Goal: Task Accomplishment & Management: Use online tool/utility

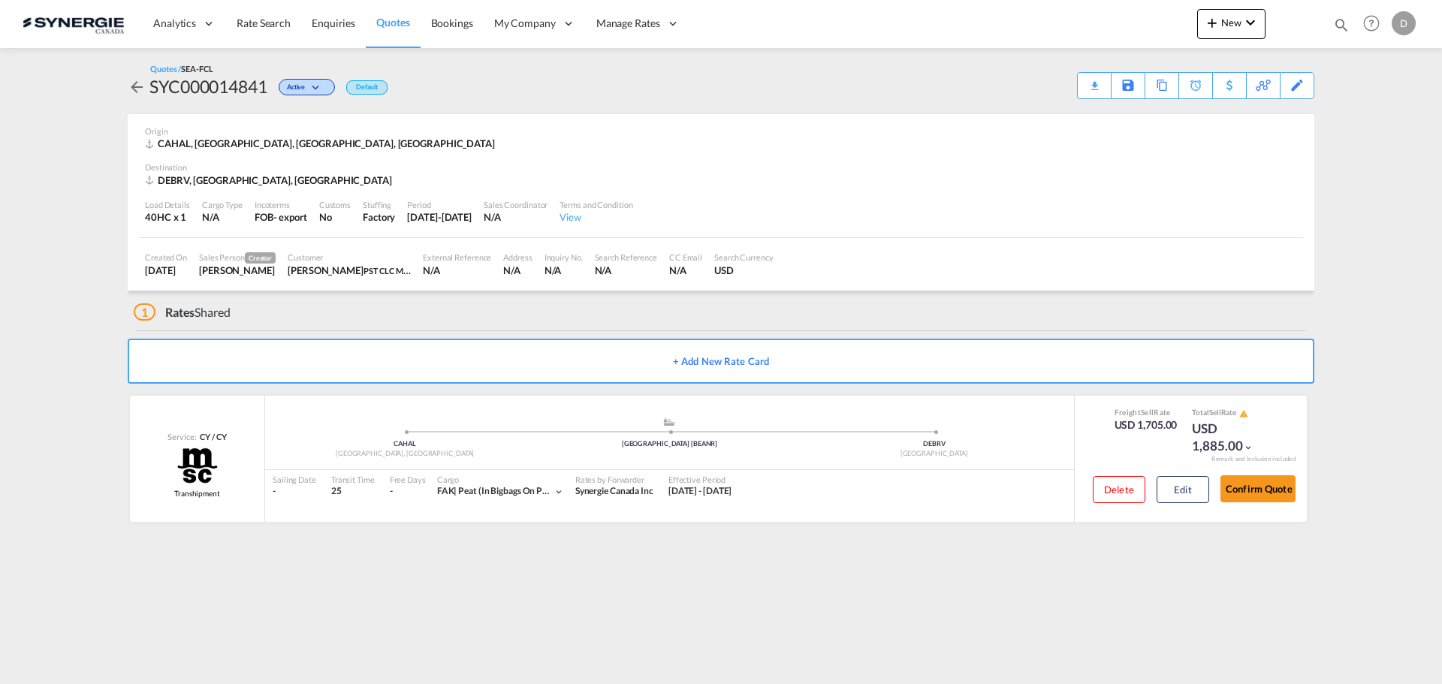
click at [1338, 23] on md-icon "icon-magnify" at bounding box center [1341, 25] width 17 height 17
click at [1091, 26] on select "Bookings Quotes Enquiries" at bounding box center [1102, 24] width 71 height 27
select select "Quotes"
click at [1067, 11] on select "Bookings Quotes Enquiries" at bounding box center [1102, 24] width 71 height 27
click at [1230, 29] on input at bounding box center [1228, 24] width 187 height 26
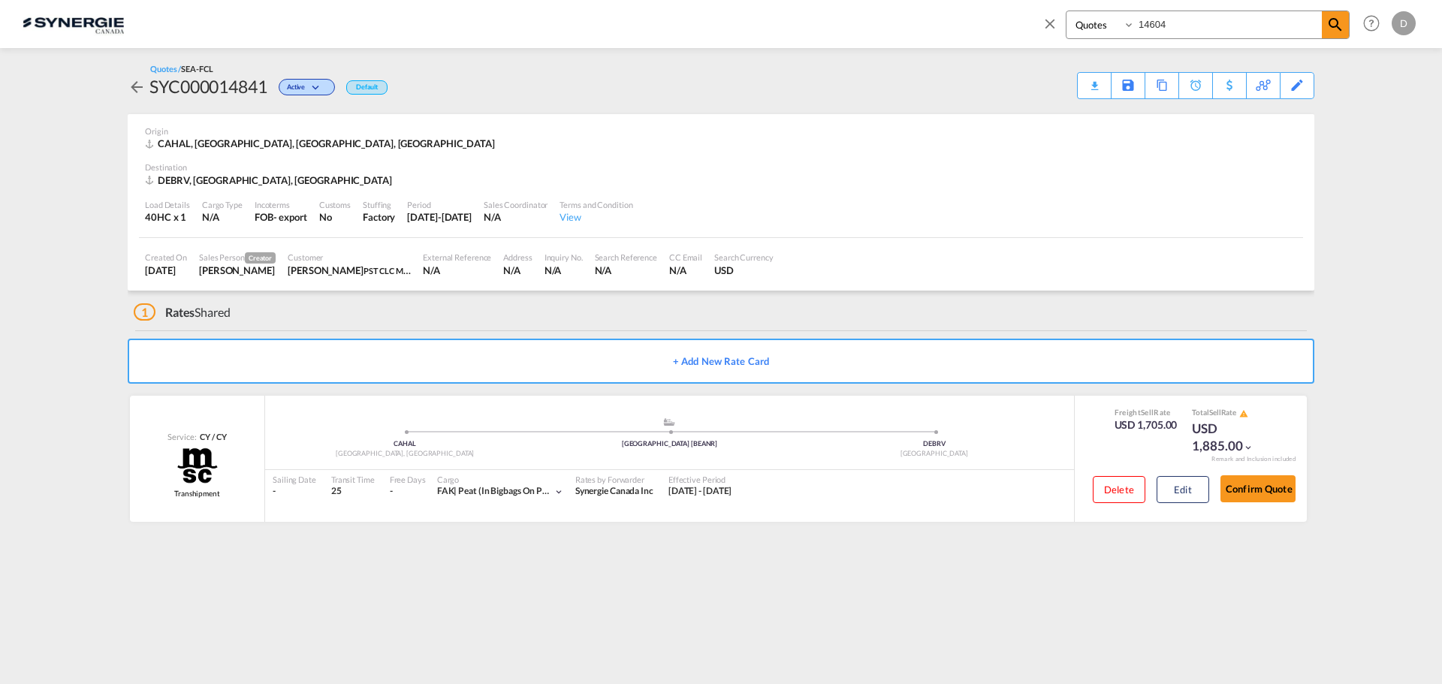
type input "14604"
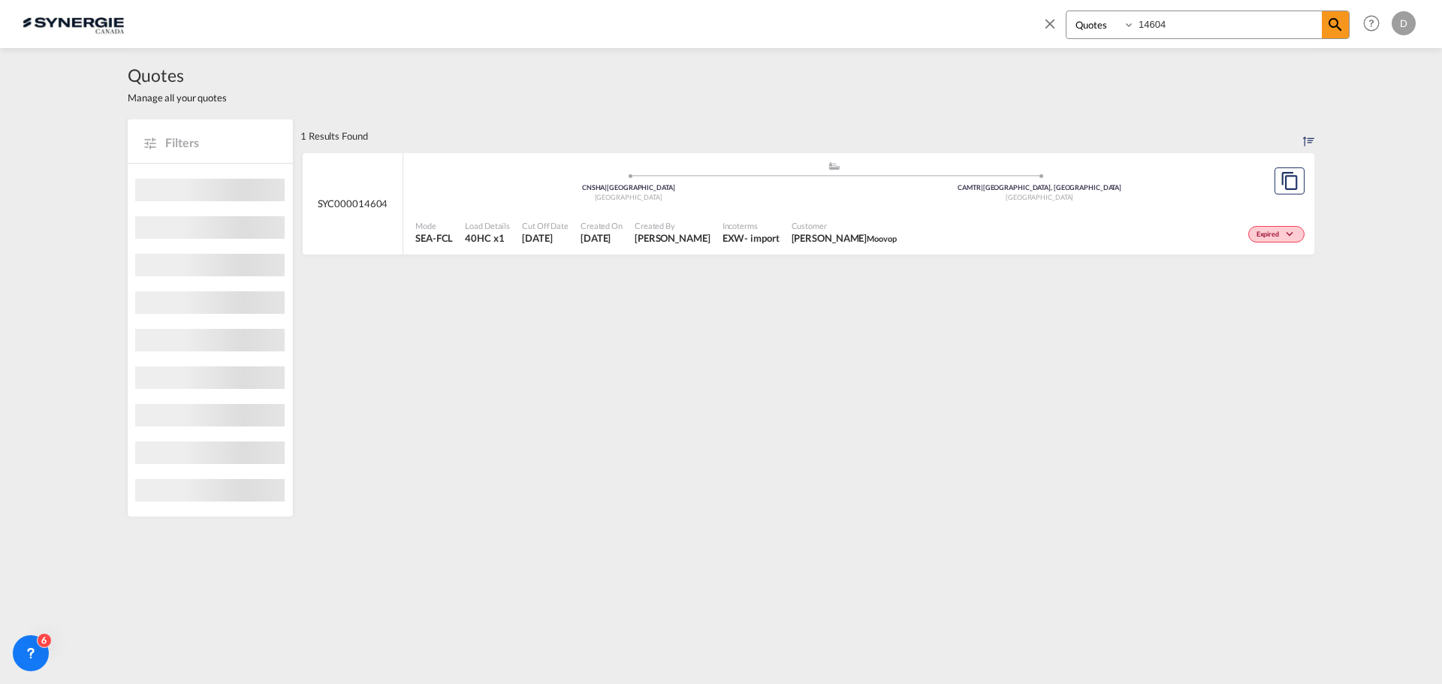
click at [634, 243] on div "Created By Daniel Dico" at bounding box center [673, 233] width 88 height 38
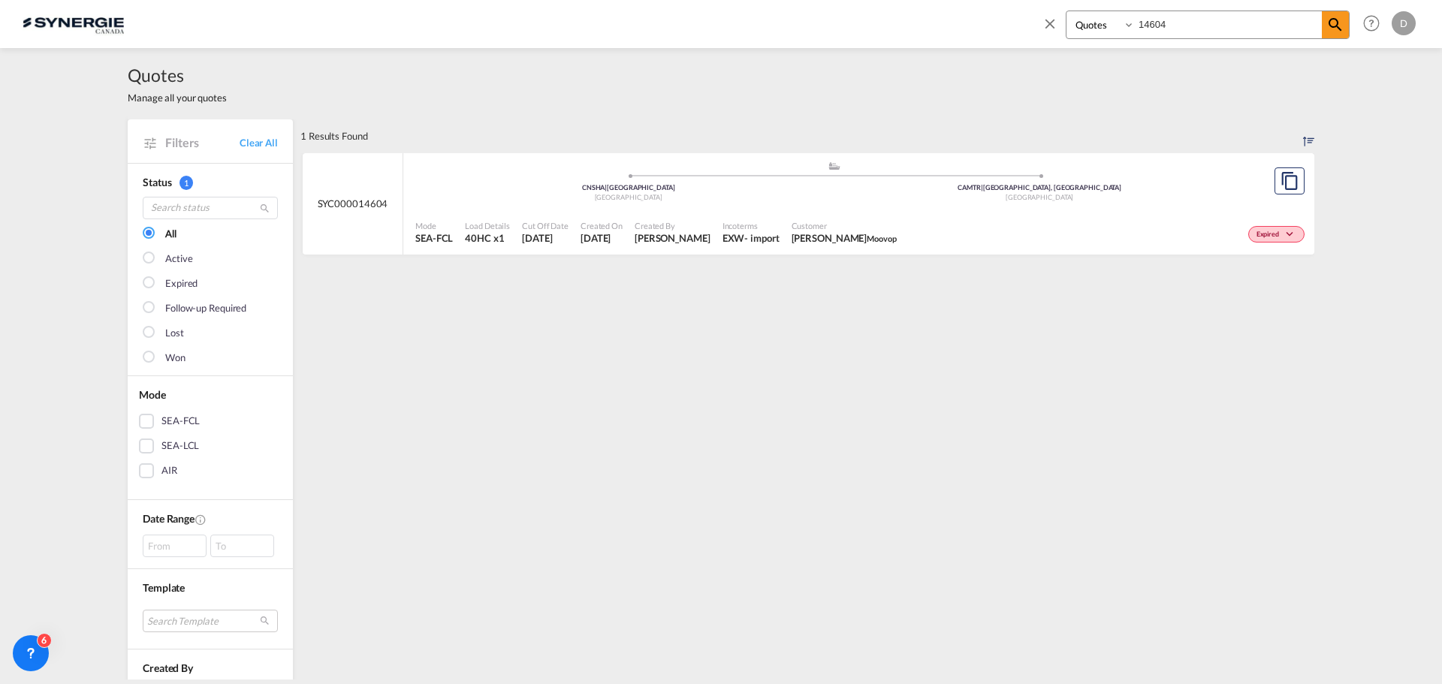
click at [1093, 26] on select "Bookings Quotes Enquiries" at bounding box center [1102, 24] width 71 height 27
click at [1049, 23] on md-icon "icon-close" at bounding box center [1050, 23] width 17 height 17
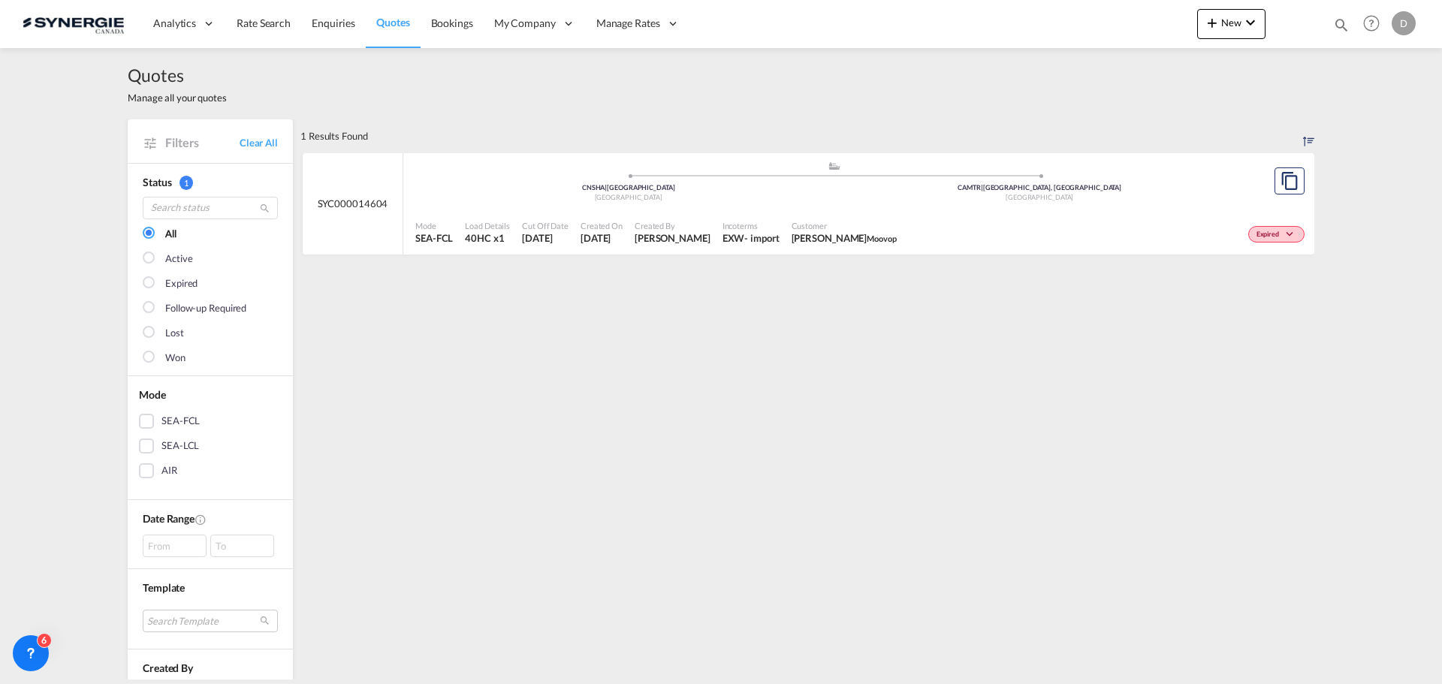
click at [1049, 23] on div "Analytics Reports Dashboard Rate Search Enquiries Quotes Bookings" at bounding box center [721, 23] width 1397 height 47
click at [1105, 23] on div "Analytics Reports Dashboard Rate Search Enquiries Quotes Bookings" at bounding box center [721, 23] width 1397 height 47
click at [1242, 27] on md-icon "icon-chevron-down" at bounding box center [1251, 23] width 18 height 18
click at [1199, 113] on span "Quote" at bounding box center [1190, 113] width 17 height 30
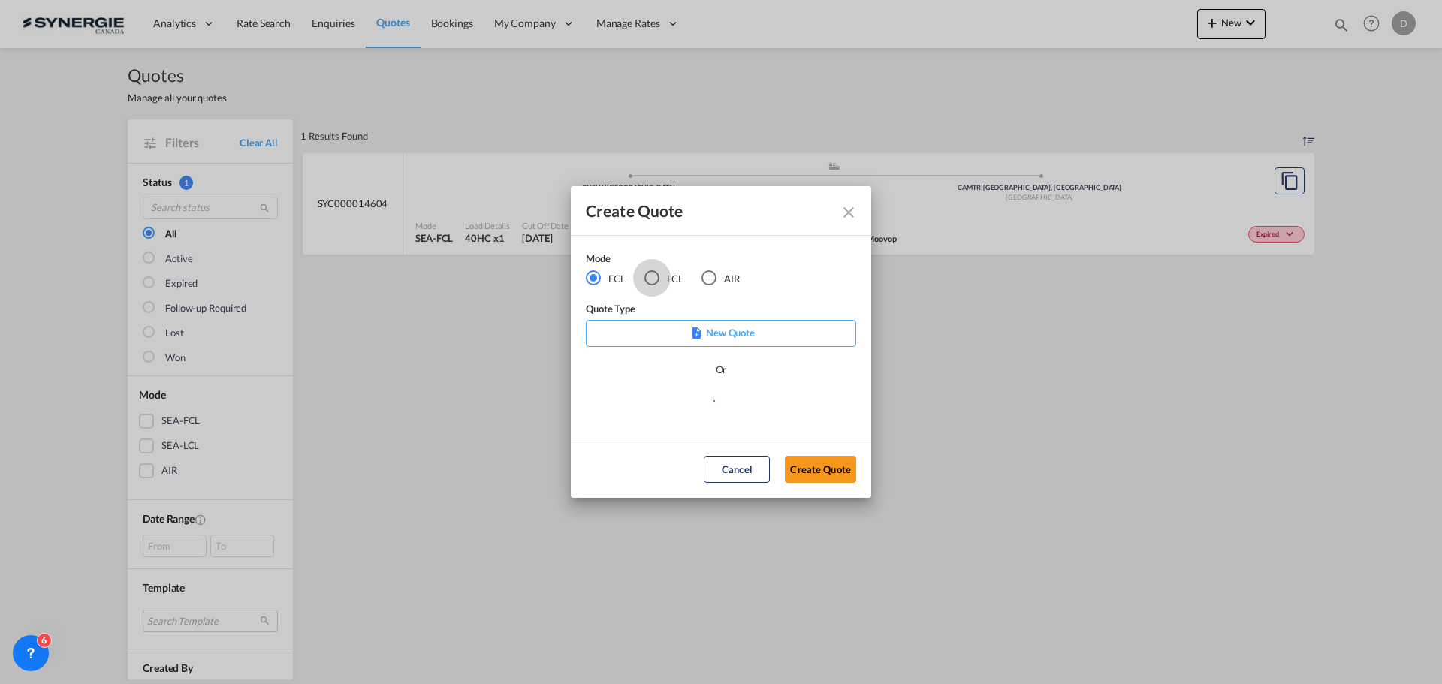
click at [656, 280] on div "LCL" at bounding box center [651, 277] width 15 height 15
click at [728, 397] on md-select "Select template *NEW* FCL FREEHAND / DAP Pablo Gomez Saldarriaga | 10 Jul 2025 …" at bounding box center [721, 407] width 270 height 30
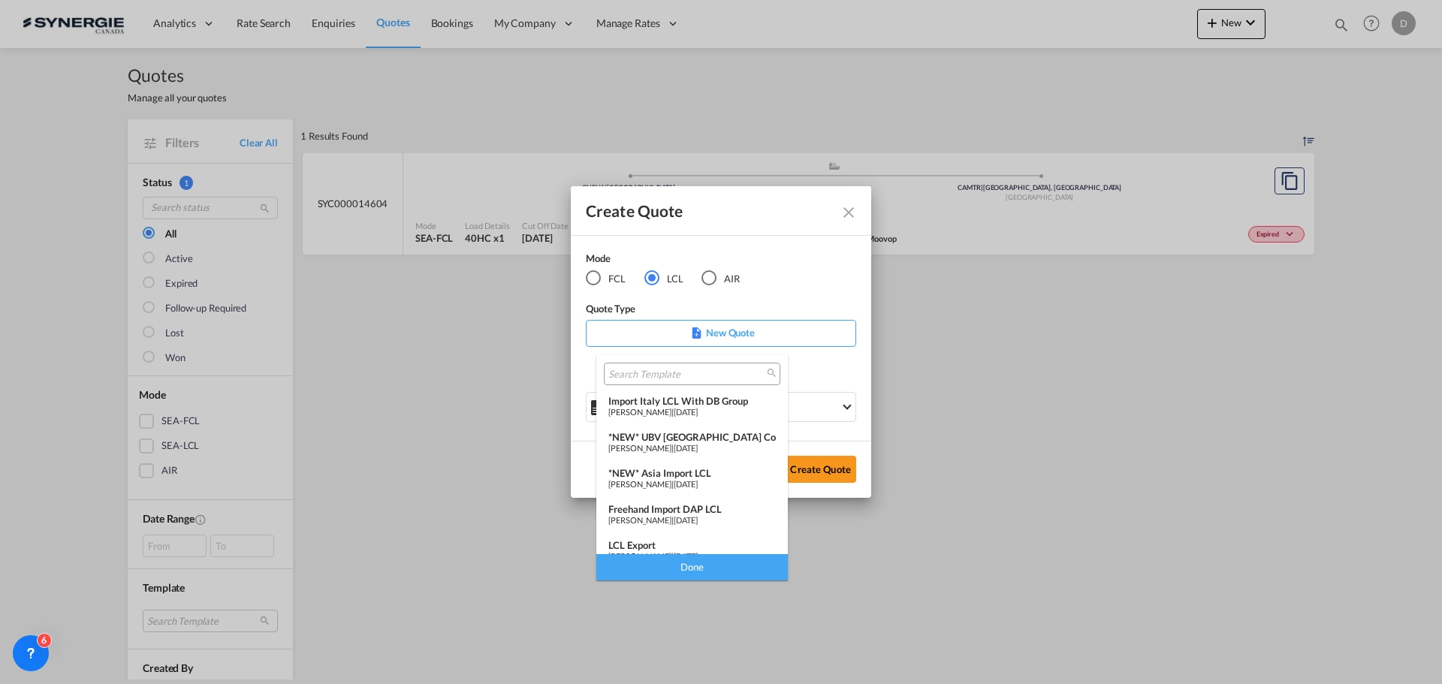
scroll to position [150, 0]
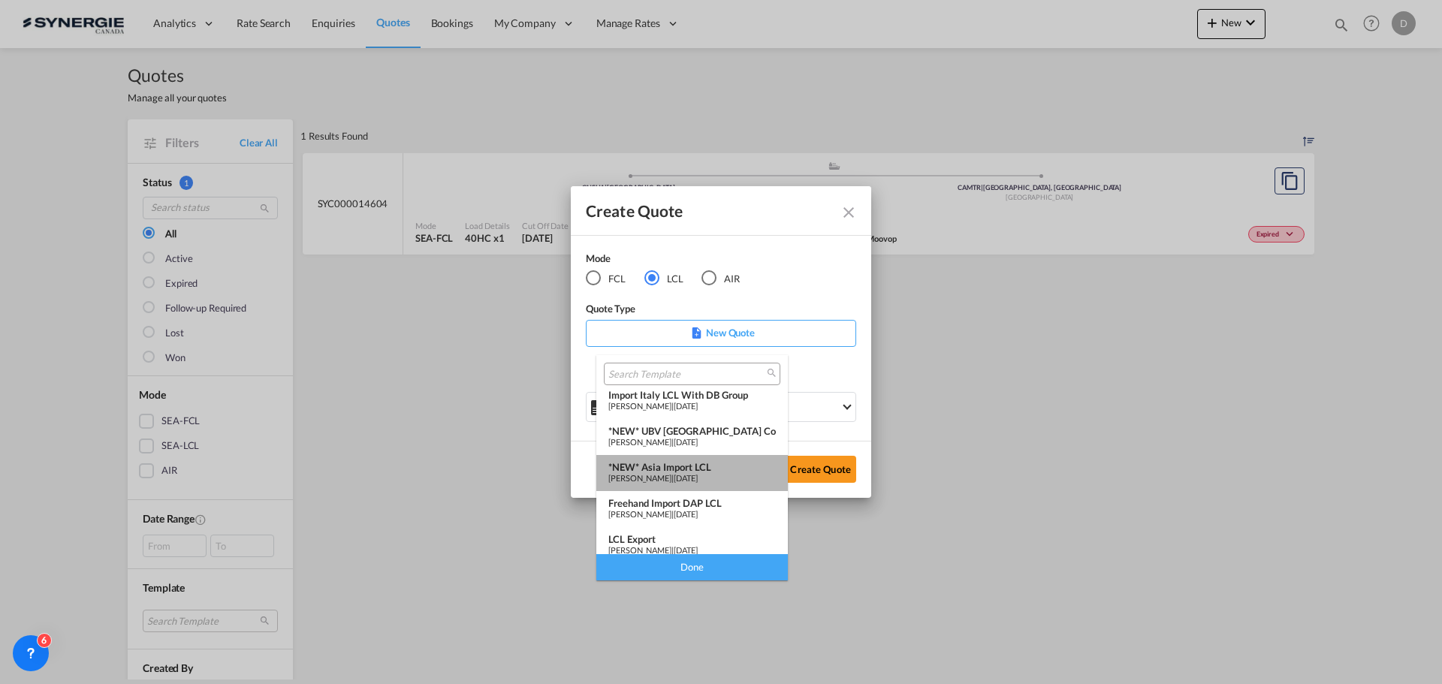
click at [702, 468] on div "*NEW* Asia Import LCL" at bounding box center [692, 467] width 168 height 12
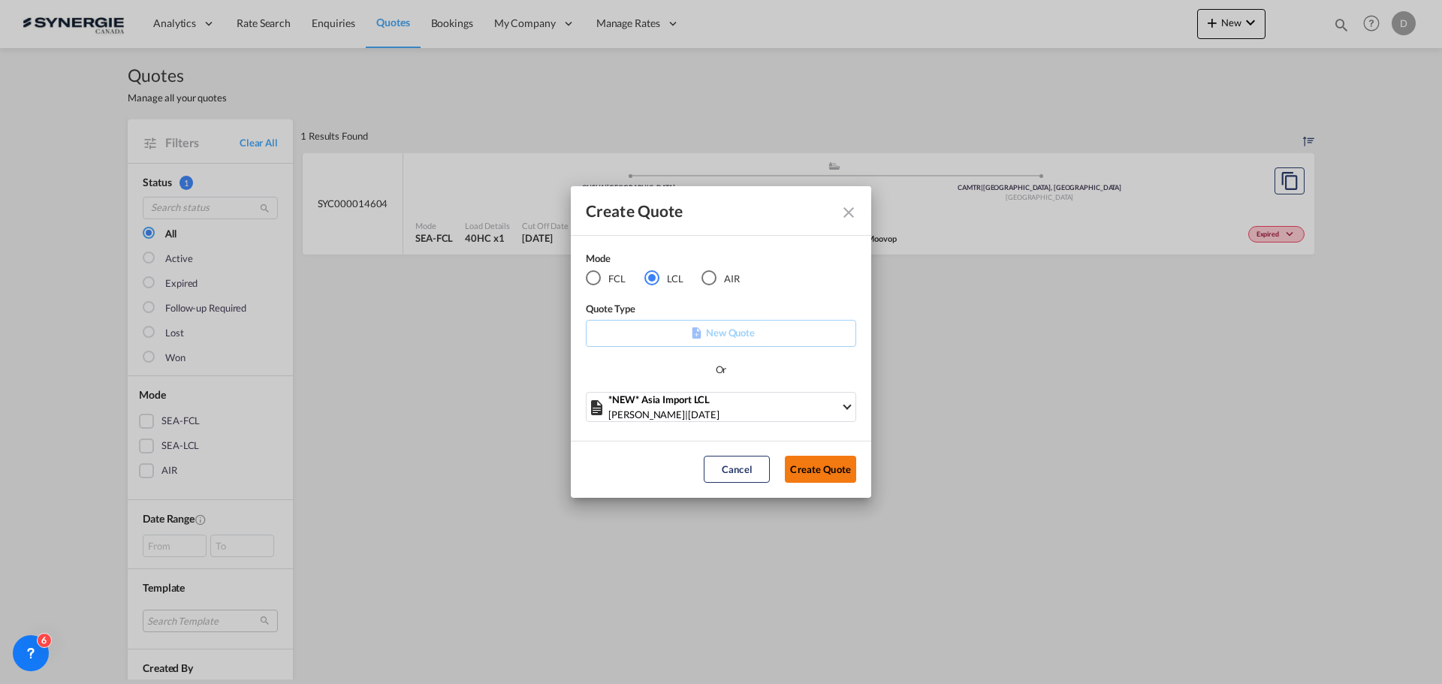
click at [807, 467] on button "Create Quote" at bounding box center [820, 469] width 71 height 27
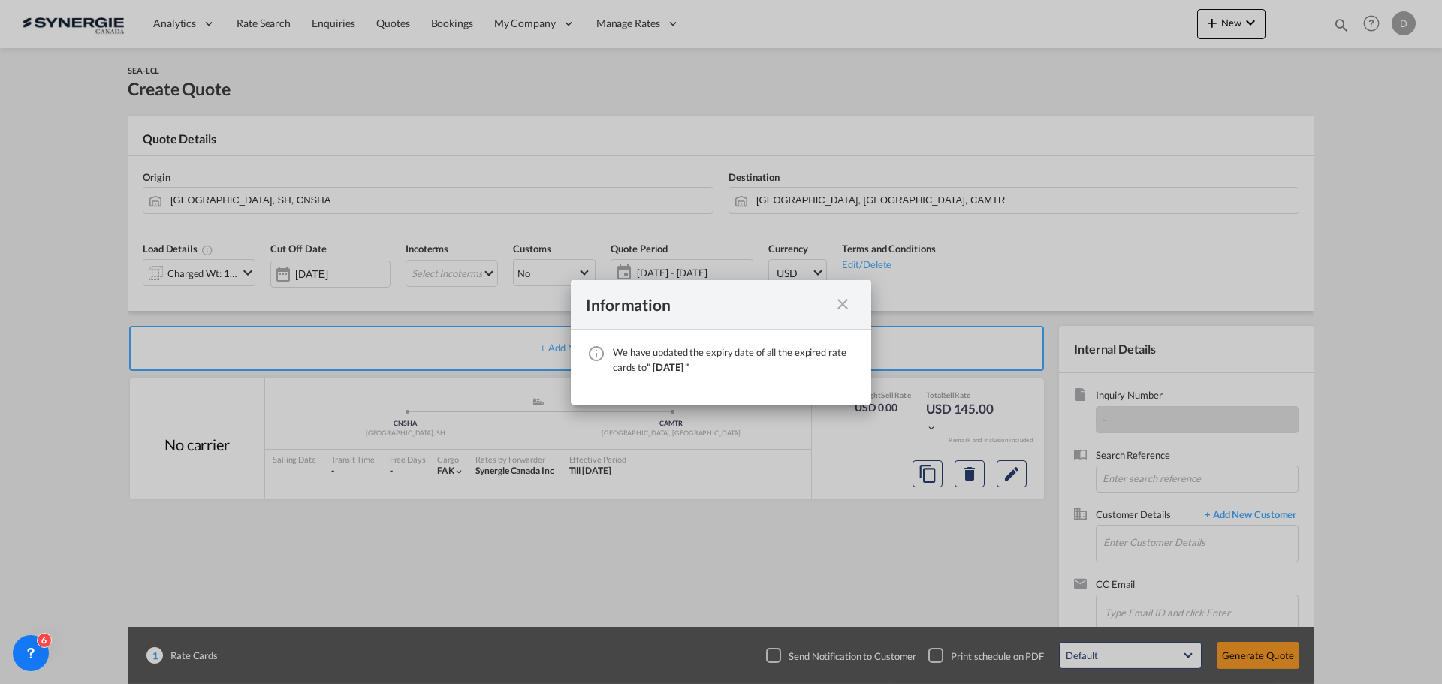
click at [841, 306] on md-icon "icon-close fg-AAA8AD cursor" at bounding box center [843, 304] width 18 height 18
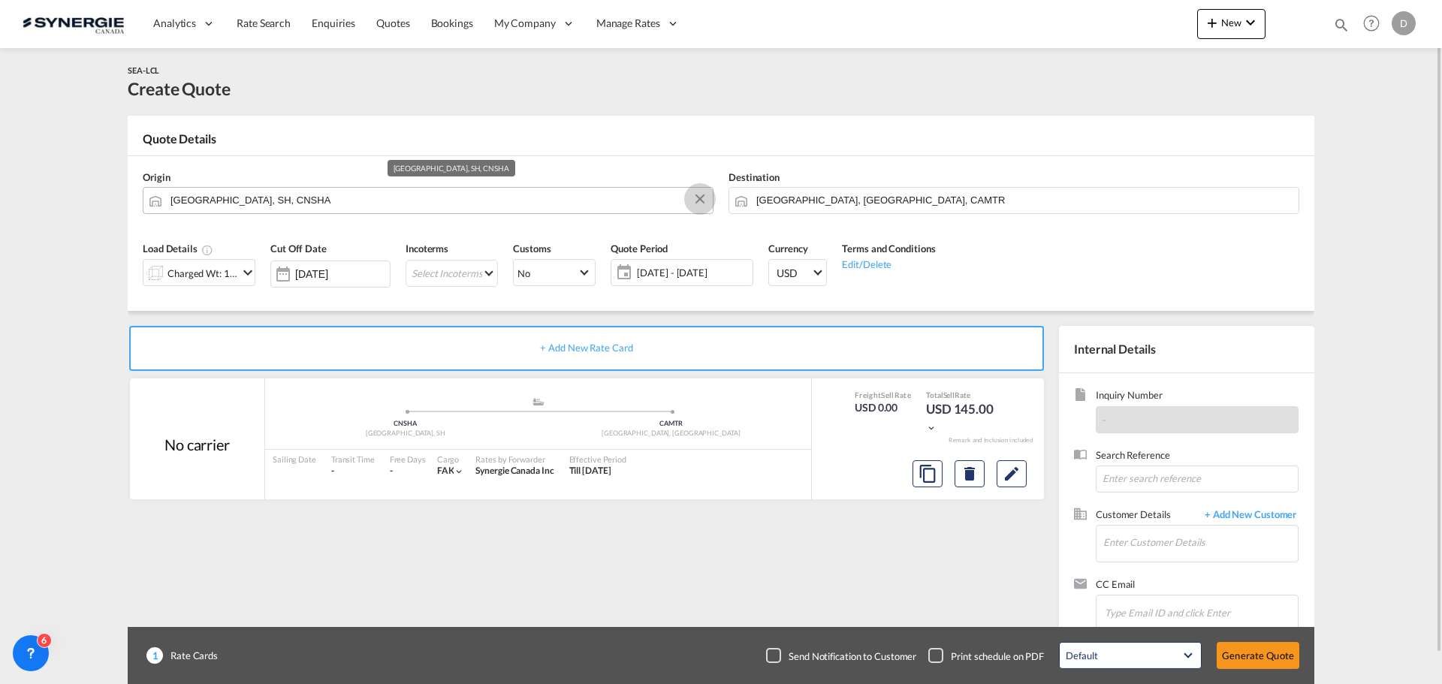
click at [696, 197] on button "Clear Input" at bounding box center [700, 199] width 23 height 23
paste input "SHENZHEN"
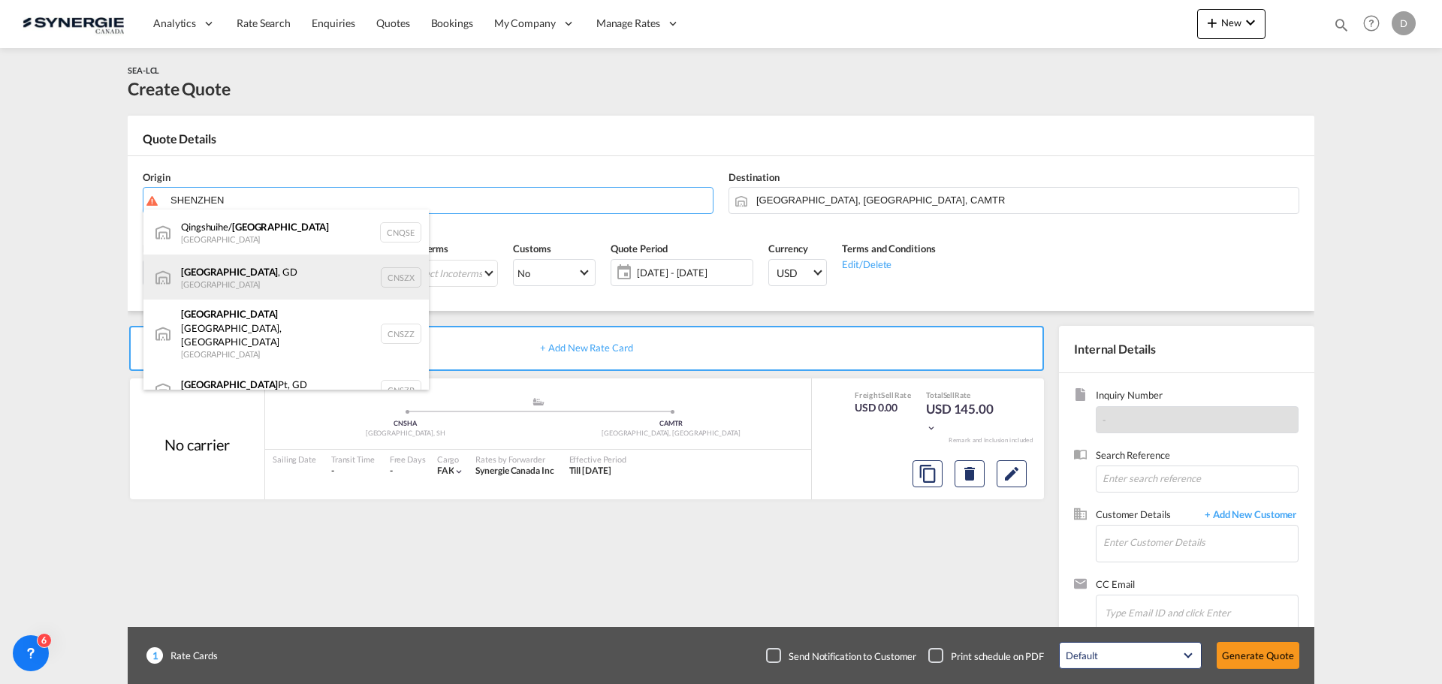
click at [246, 270] on div "Shenzhen , GD China CNSZX" at bounding box center [285, 277] width 285 height 45
type input "Shenzhen, GD, CNSZX"
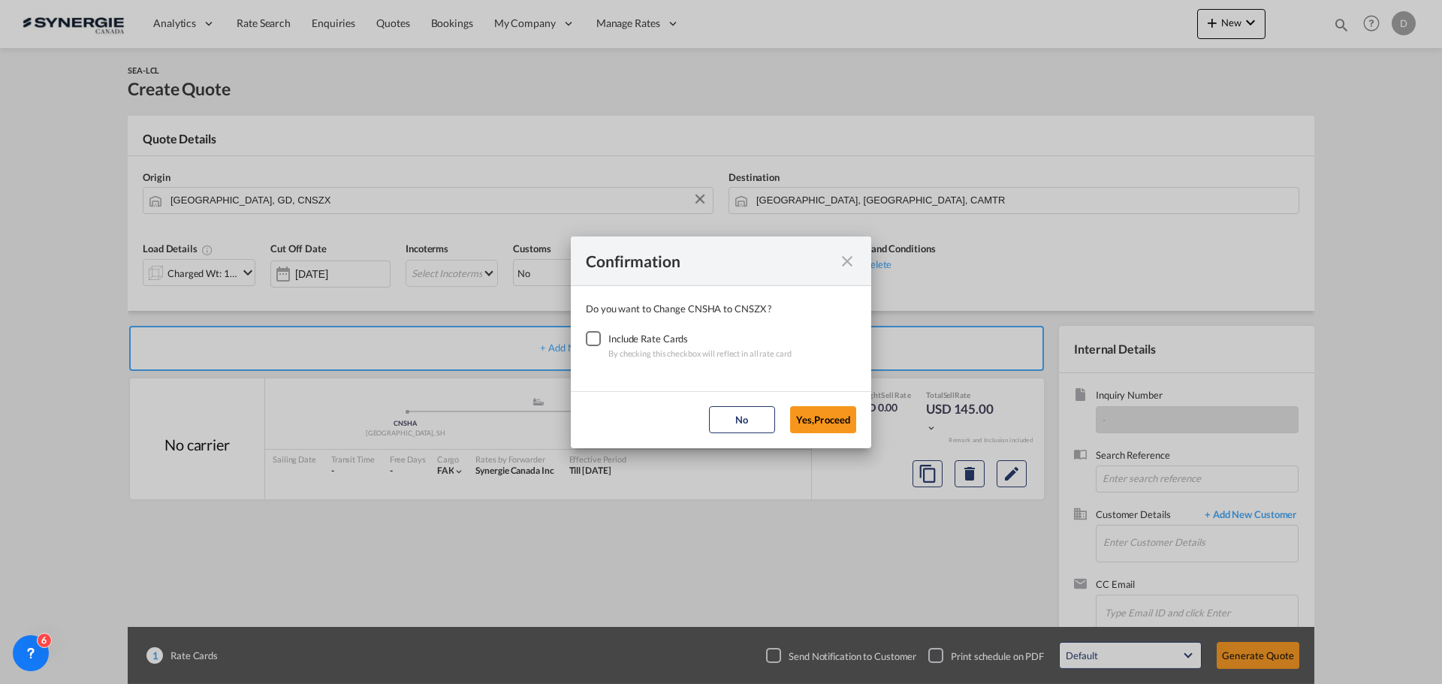
click at [587, 344] on div "Checkbox No Ink" at bounding box center [593, 338] width 15 height 15
click at [817, 421] on button "Yes,Proceed" at bounding box center [823, 419] width 66 height 27
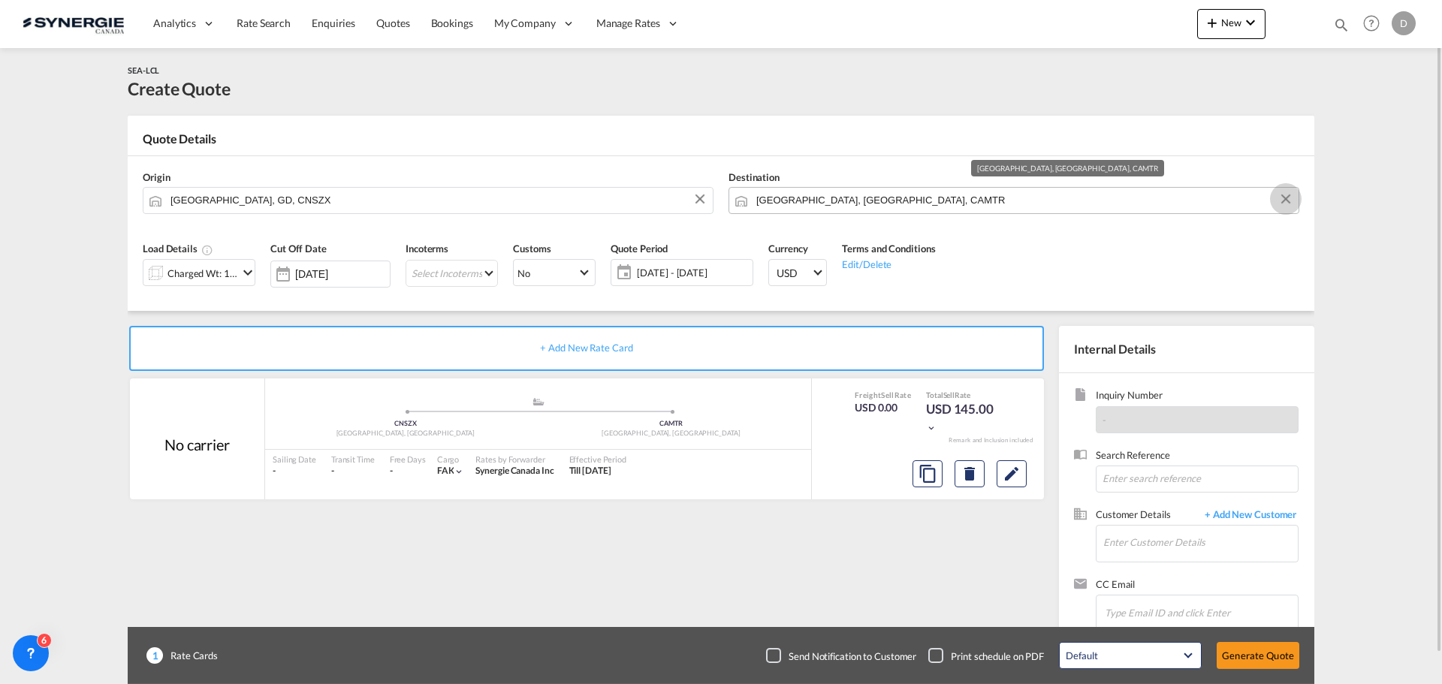
drag, startPoint x: 1284, startPoint y: 197, endPoint x: 1271, endPoint y: 201, distance: 13.3
click at [1284, 197] on button "Clear Input" at bounding box center [1286, 199] width 23 height 23
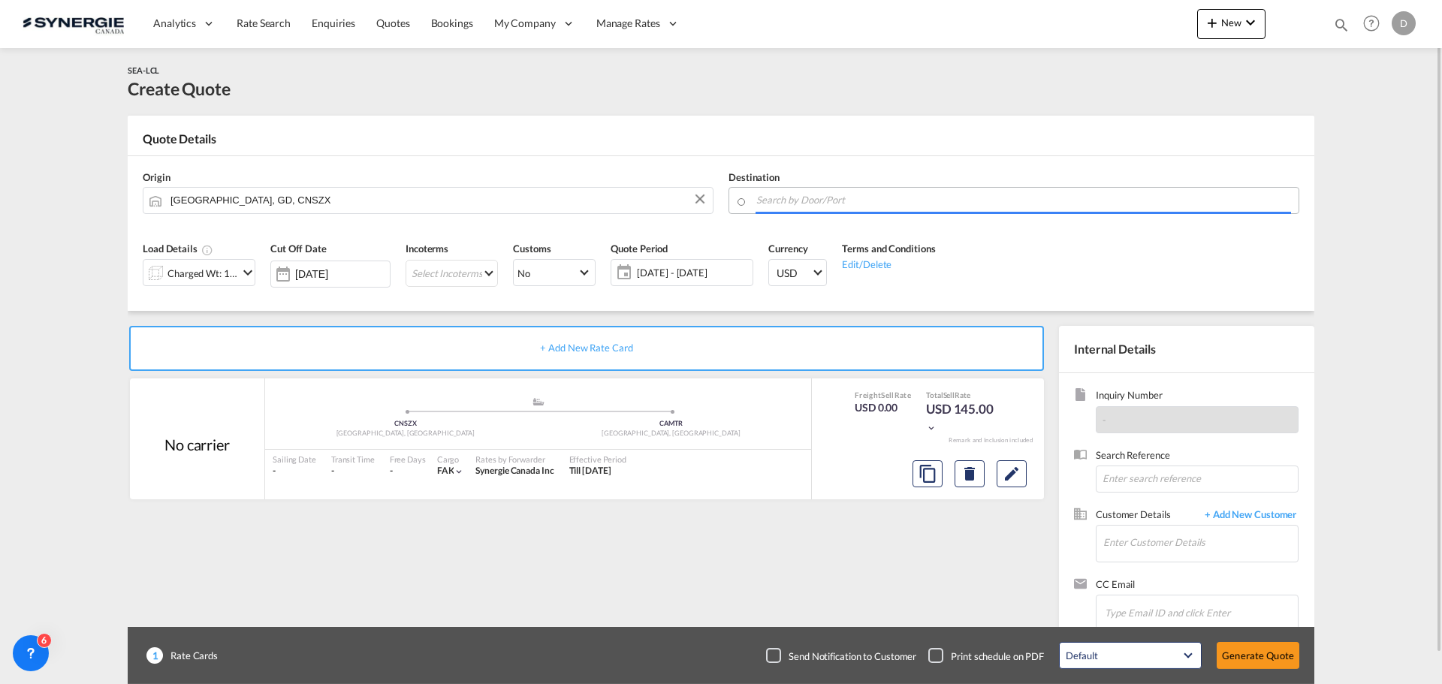
paste input "36827 Irapuato"
type input "3"
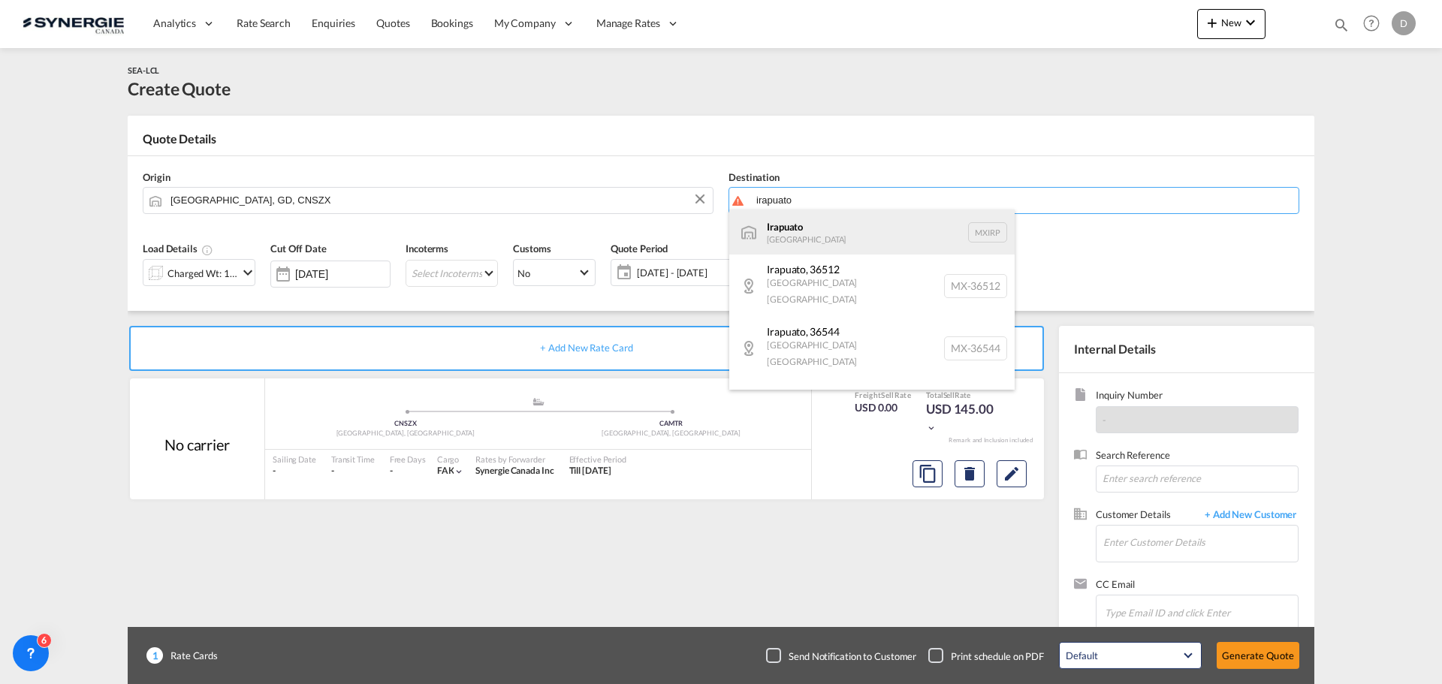
click at [809, 233] on div "Irapuato Mexico MXIRP" at bounding box center [871, 232] width 285 height 45
type input "Irapuato, MXIRP"
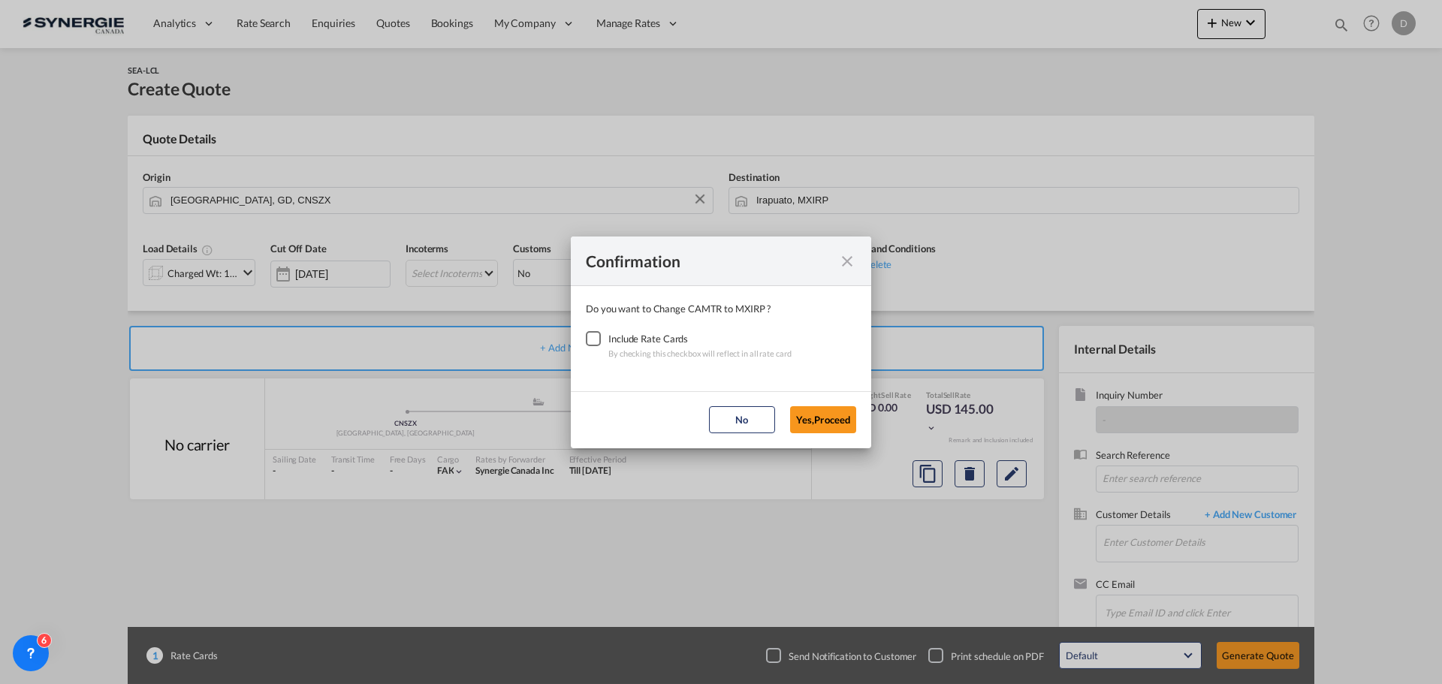
click at [590, 340] on div "Checkbox No Ink" at bounding box center [593, 338] width 15 height 15
click at [820, 419] on button "Yes,Proceed" at bounding box center [823, 419] width 66 height 27
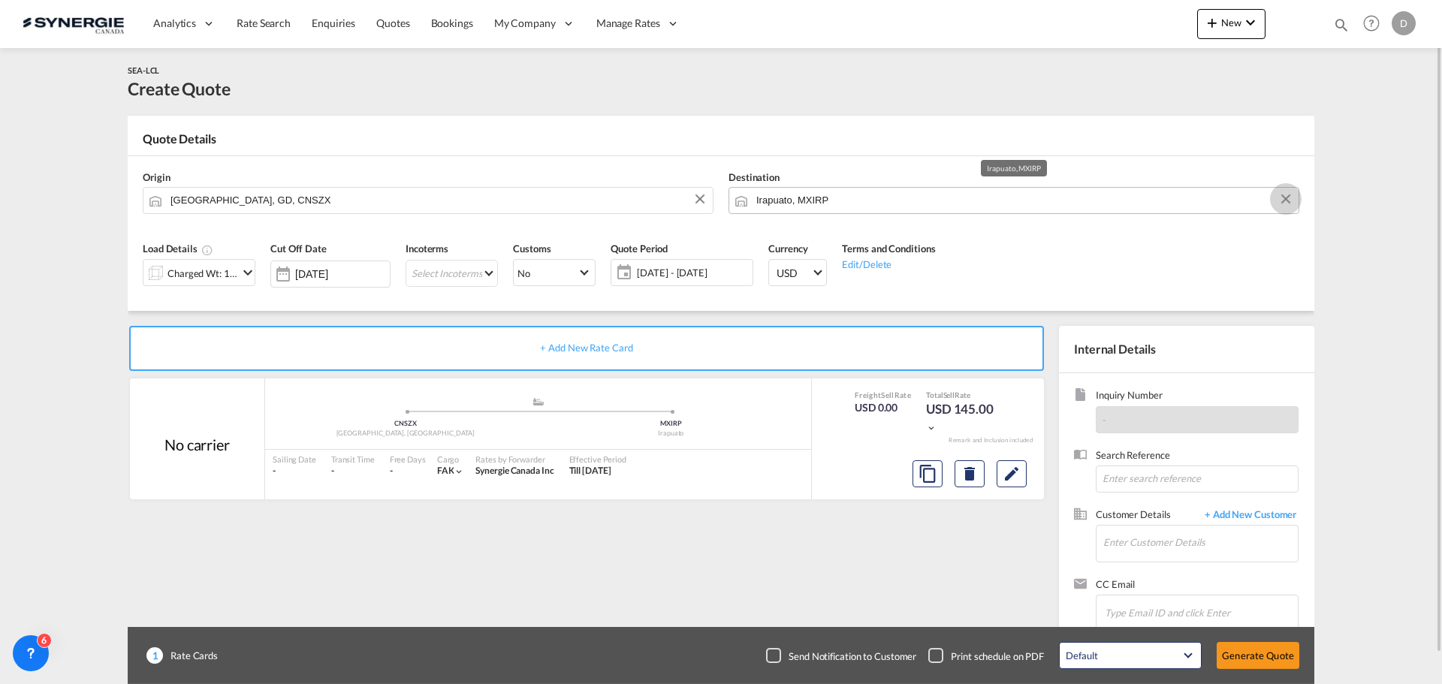
click at [1287, 200] on button "Clear Input" at bounding box center [1286, 199] width 23 height 23
paste input "QUERETARO"
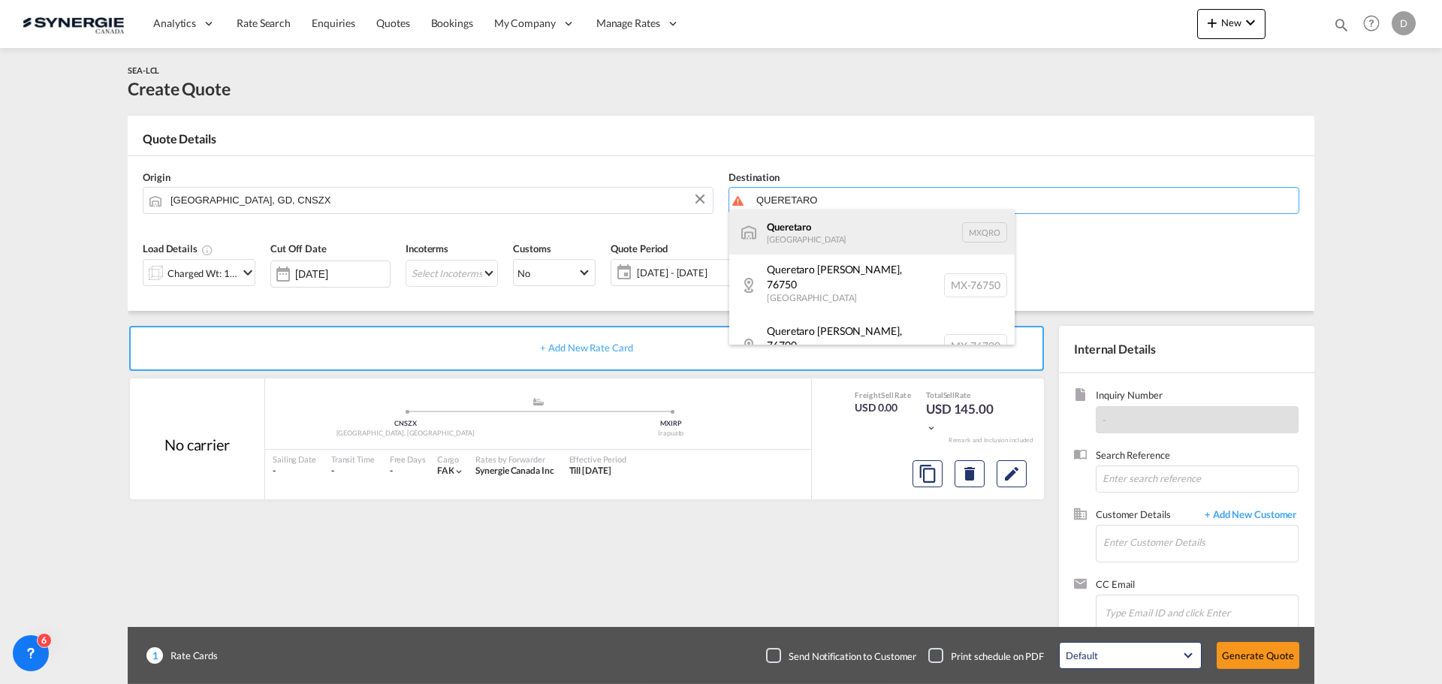
click at [863, 239] on div "Queretaro Mexico MXQRO" at bounding box center [871, 232] width 285 height 45
type input "Queretaro, MXQRO"
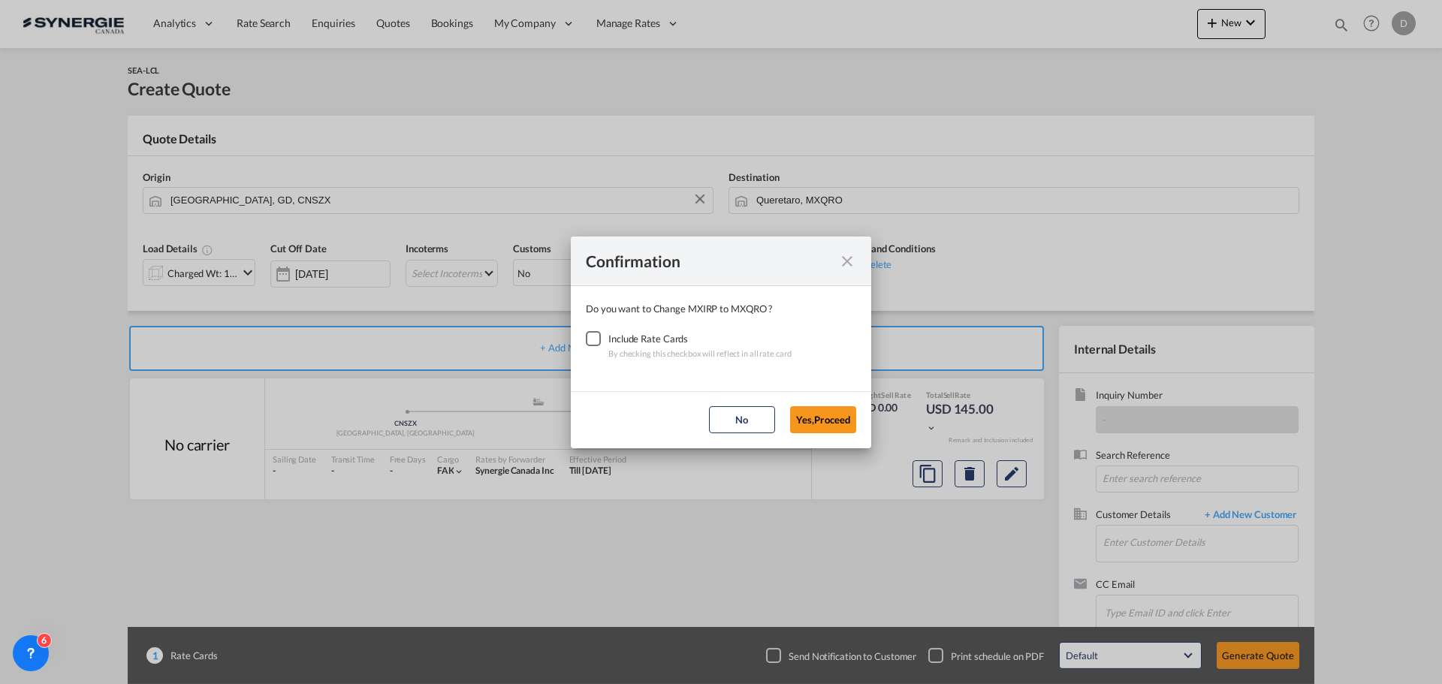
click at [595, 337] on div "Checkbox No Ink" at bounding box center [593, 338] width 15 height 15
click at [805, 418] on button "Yes,Proceed" at bounding box center [823, 419] width 66 height 27
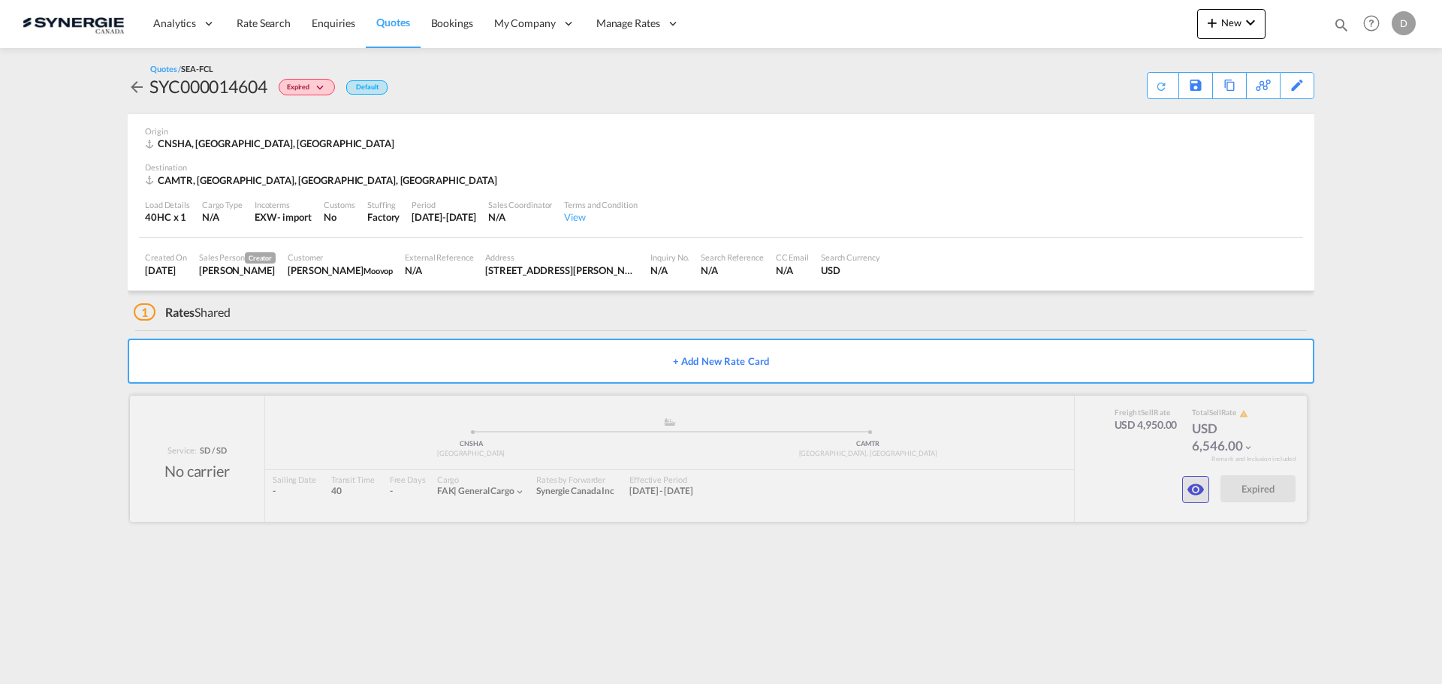
click at [1200, 490] on md-icon "icon-eye" at bounding box center [1196, 490] width 18 height 18
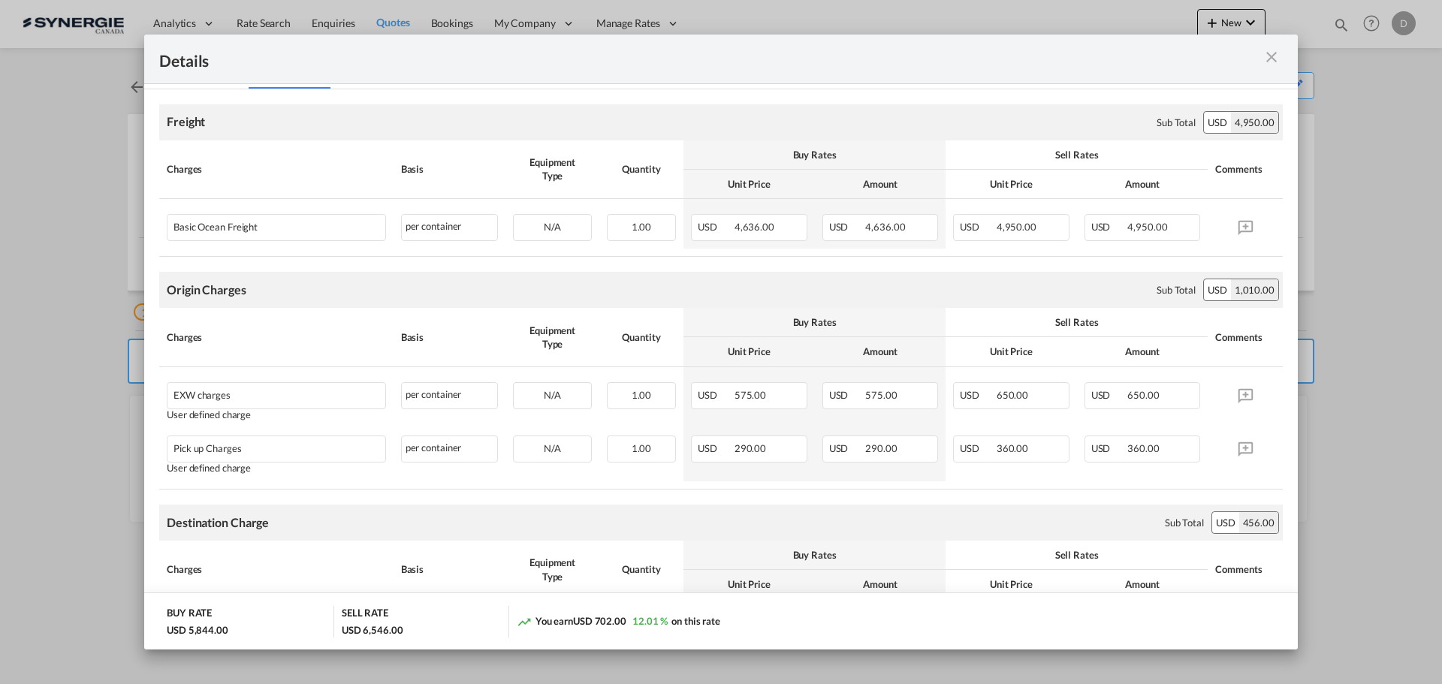
scroll to position [300, 0]
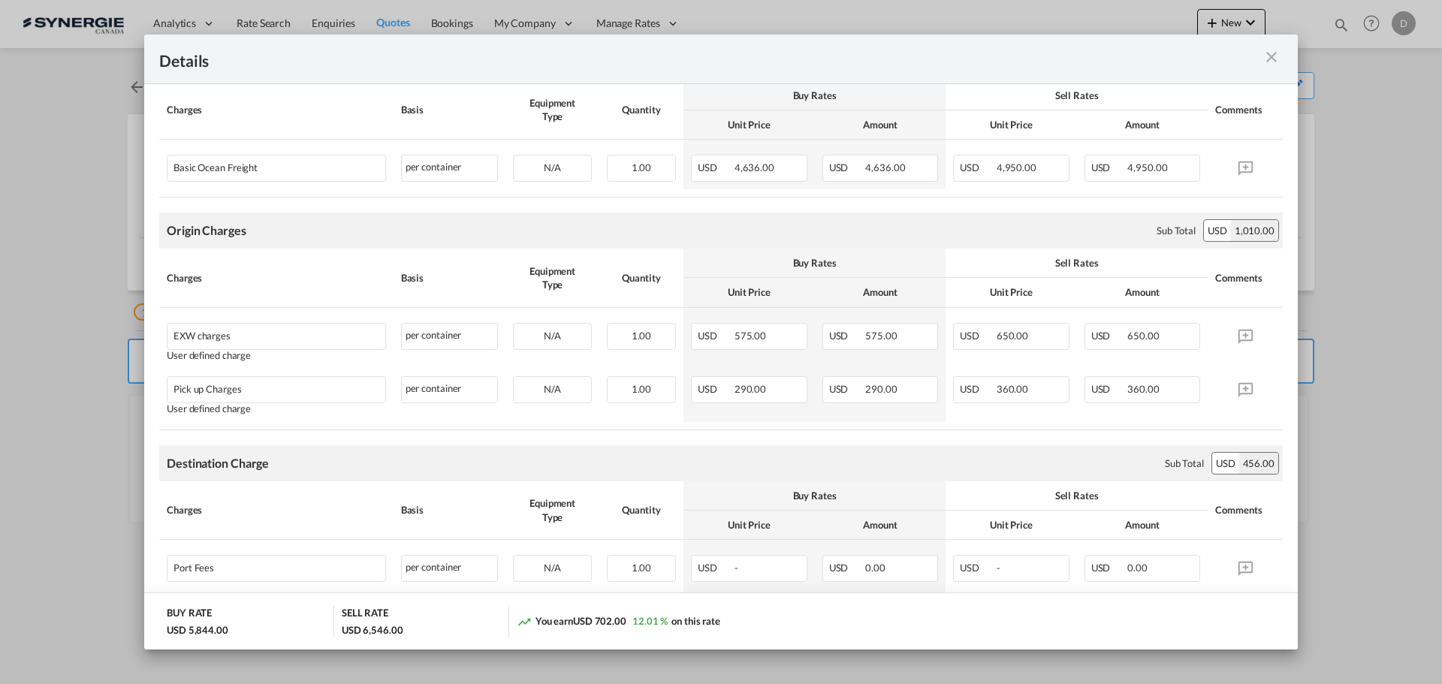
click at [1270, 59] on md-icon "icon-close m-3 fg-AAA8AD cursor" at bounding box center [1272, 57] width 18 height 18
